Goal: Information Seeking & Learning: Find specific fact

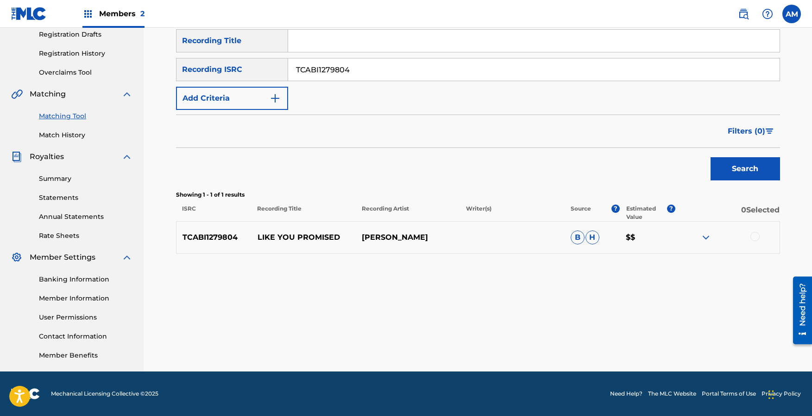
drag, startPoint x: 349, startPoint y: 69, endPoint x: 323, endPoint y: 65, distance: 26.2
click at [323, 65] on input "TCABI1279804" at bounding box center [534, 69] width 492 height 22
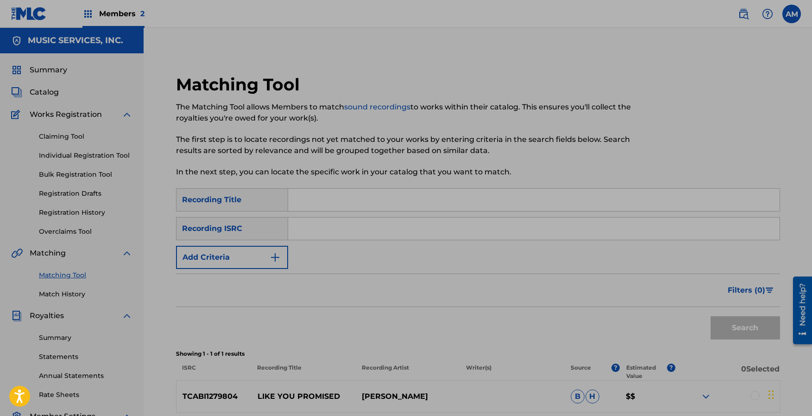
click at [397, 177] on p "In the next step, you can locate the specific work in your catalog that you wan…" at bounding box center [408, 171] width 465 height 11
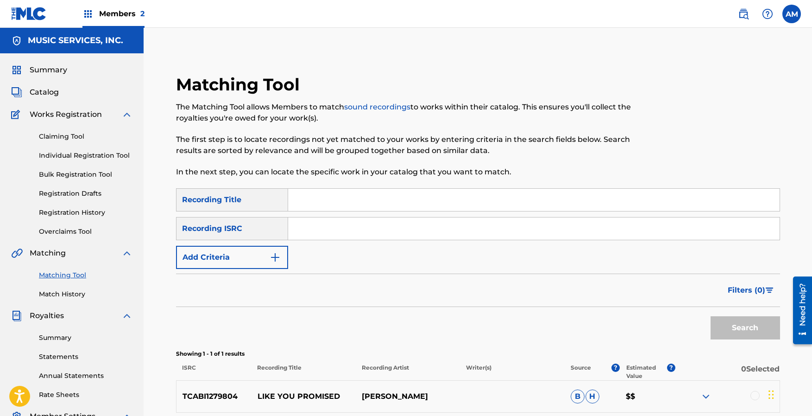
click at [336, 208] on input "Search Form" at bounding box center [534, 200] width 492 height 22
type input "headed for the hills"
click at [266, 255] on button "Add Criteria" at bounding box center [232, 257] width 112 height 23
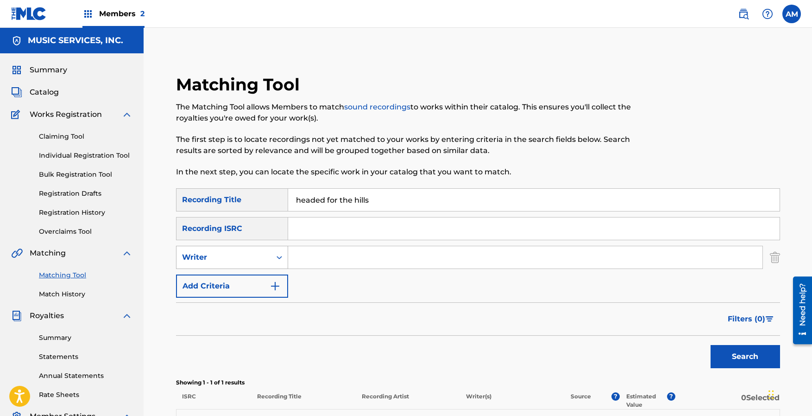
click at [265, 259] on div "Writer" at bounding box center [223, 257] width 83 height 11
click at [243, 281] on div "Recording Artist" at bounding box center [232, 280] width 111 height 23
click at [334, 257] on input "Search Form" at bounding box center [525, 257] width 475 height 22
type input "[PERSON_NAME]"
click at [711, 345] on button "Search" at bounding box center [746, 356] width 70 height 23
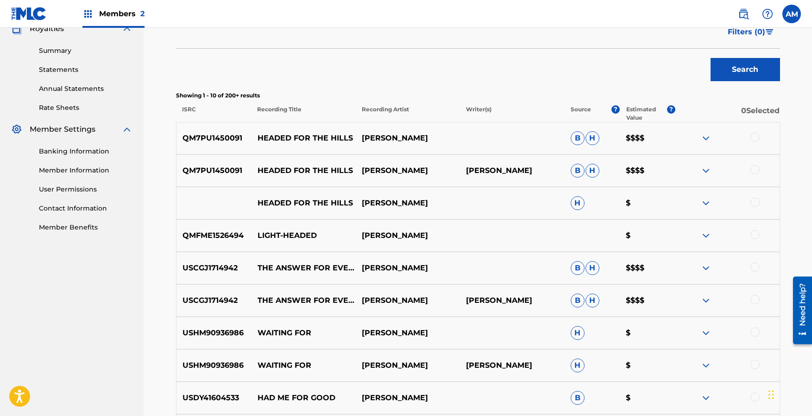
scroll to position [288, 0]
